Goal: Check status: Check status

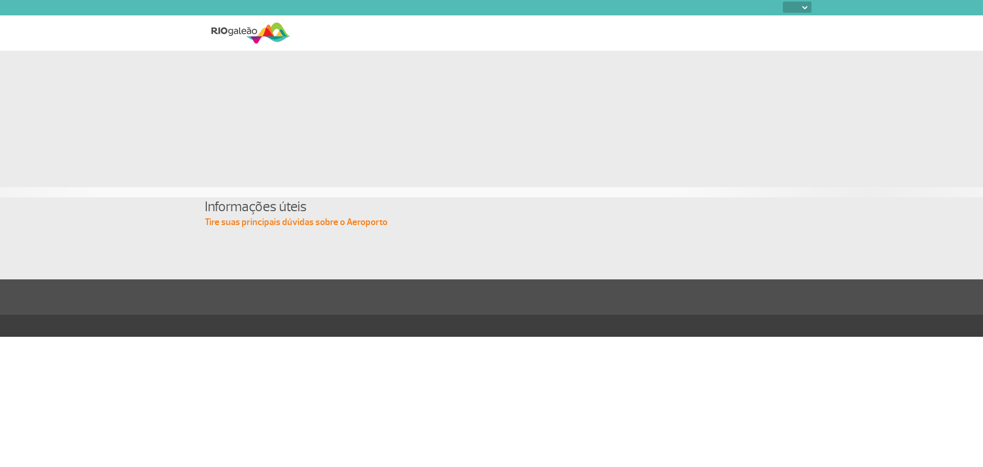
select select
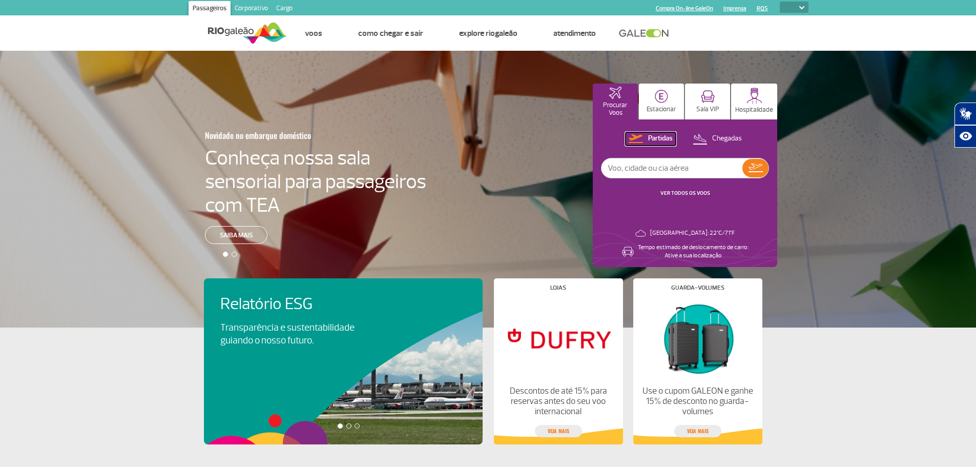
click at [657, 134] on p "Partidas" at bounding box center [660, 139] width 25 height 10
click at [665, 167] on input "text" at bounding box center [671, 167] width 141 height 19
click at [680, 192] on link "VER TODOS OS VOOS" at bounding box center [685, 193] width 50 height 7
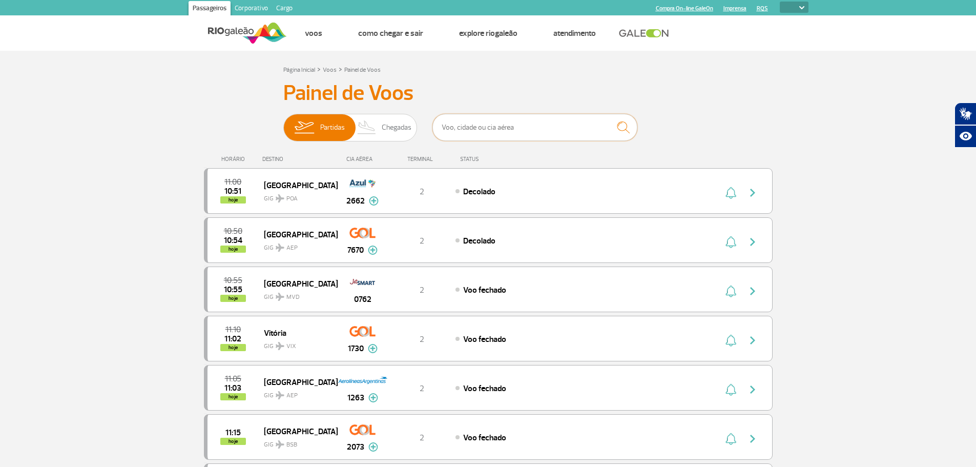
click at [489, 127] on input "text" at bounding box center [534, 127] width 205 height 27
click at [471, 131] on input "text" at bounding box center [534, 127] width 205 height 27
type input "aracaju"
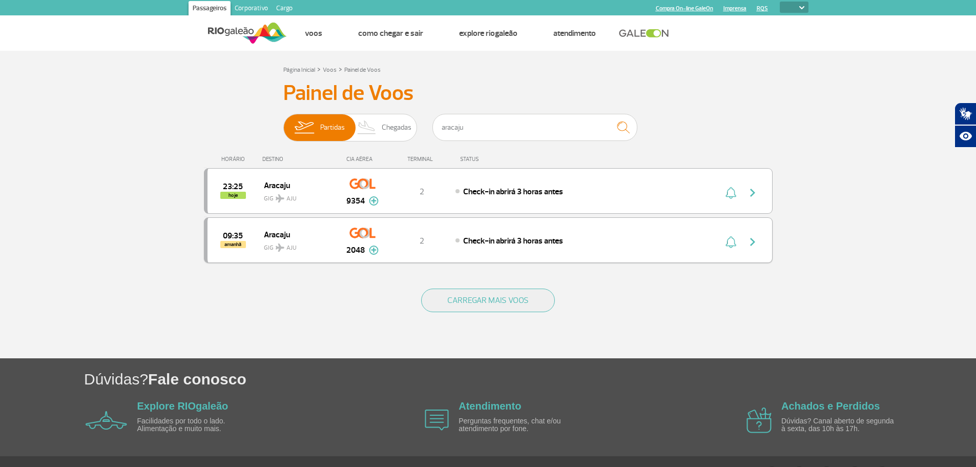
click at [372, 248] on img at bounding box center [374, 249] width 10 height 9
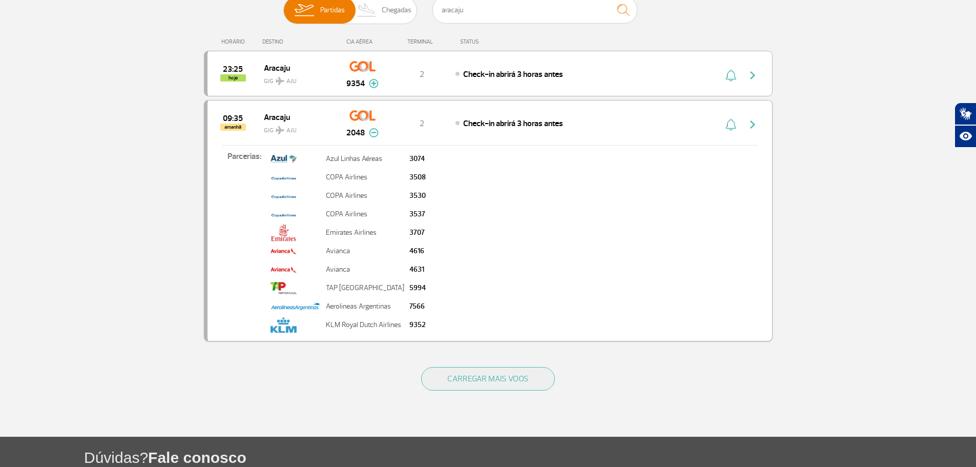
scroll to position [27, 0]
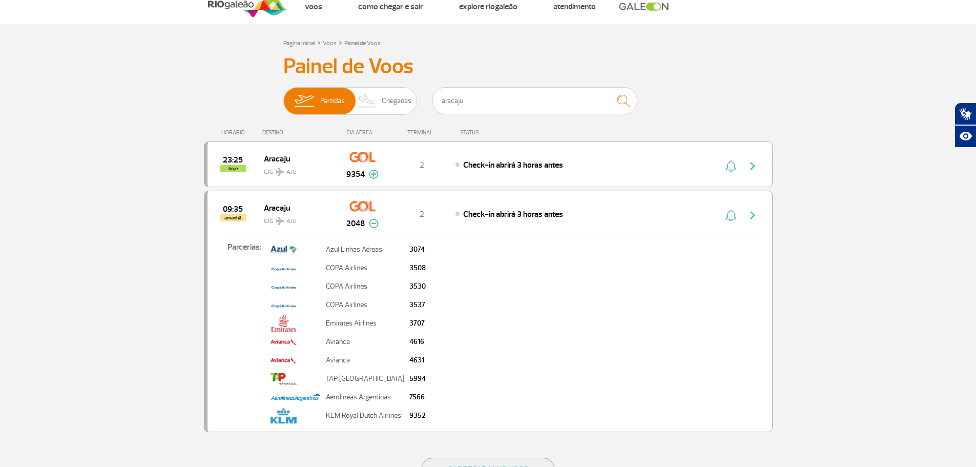
click at [373, 222] on img at bounding box center [374, 223] width 10 height 9
